Goal: Task Accomplishment & Management: Complete application form

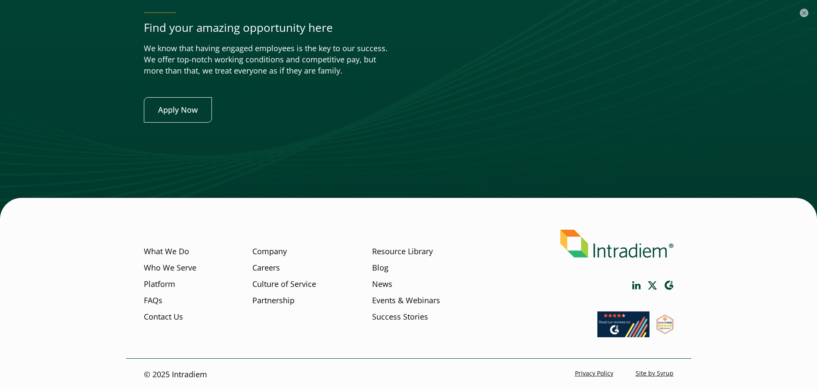
scroll to position [3193, 0]
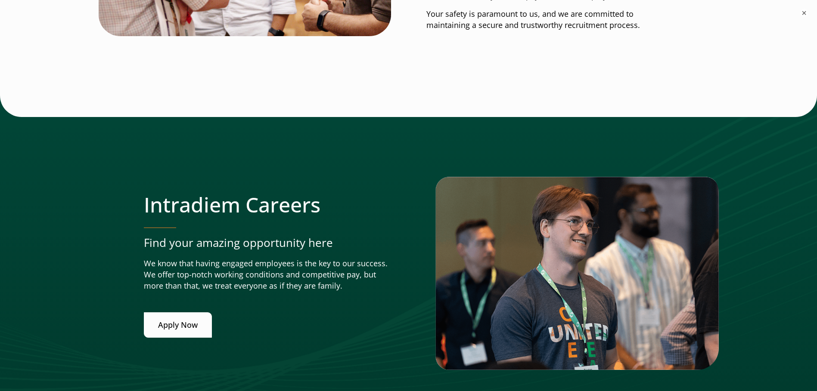
click at [168, 328] on link "Apply Now" at bounding box center [178, 325] width 68 height 25
